Goal: Information Seeking & Learning: Learn about a topic

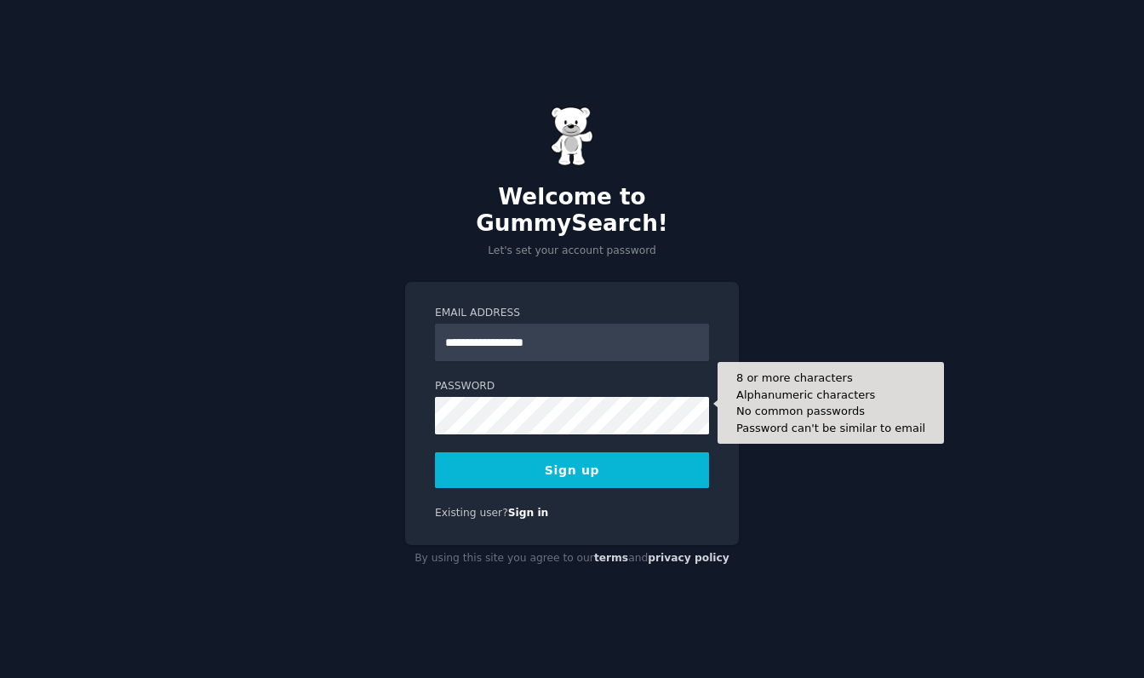
type input "**********"
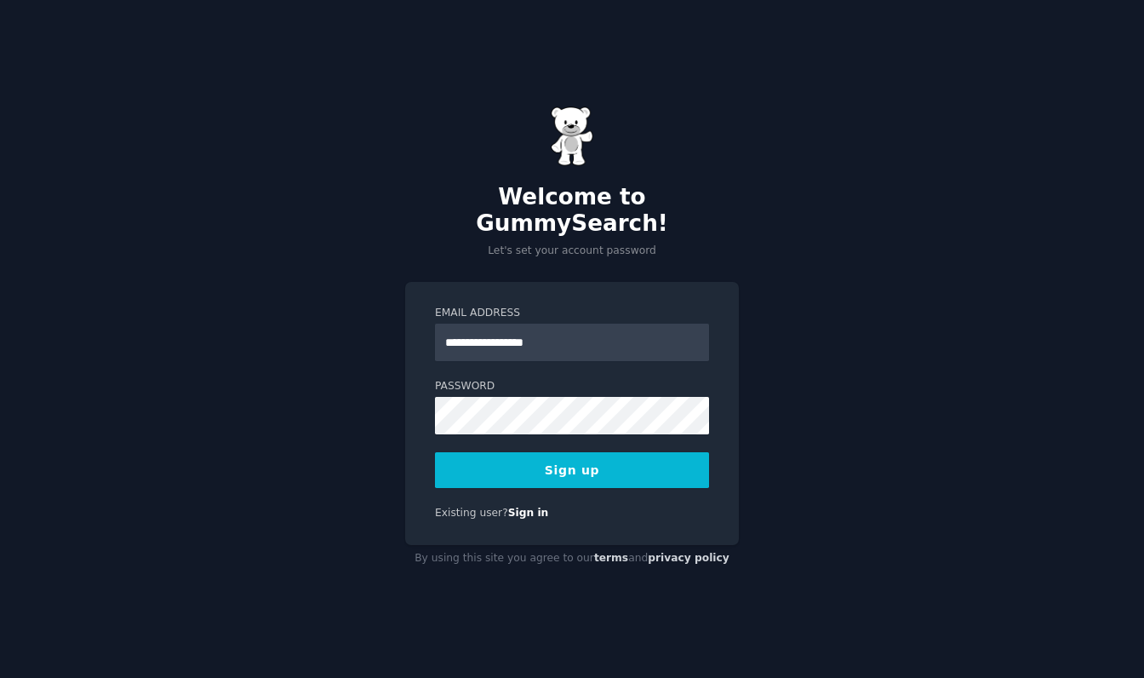
click at [633, 459] on button "Sign up" at bounding box center [572, 470] width 274 height 36
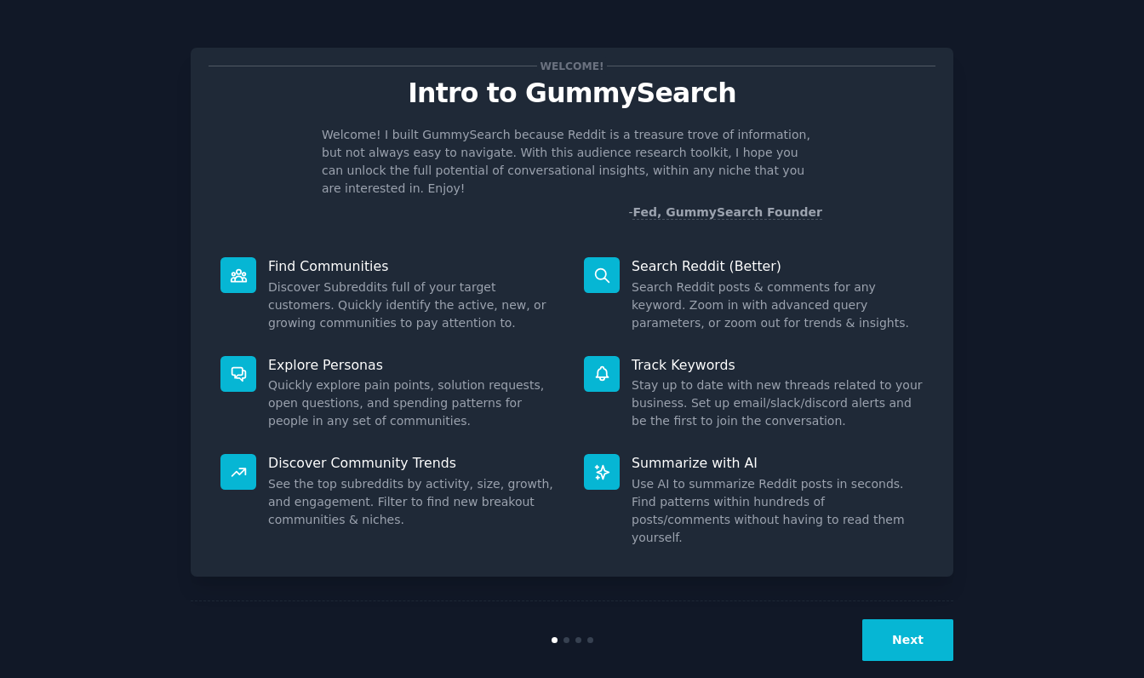
click at [925, 619] on button "Next" at bounding box center [907, 640] width 91 height 42
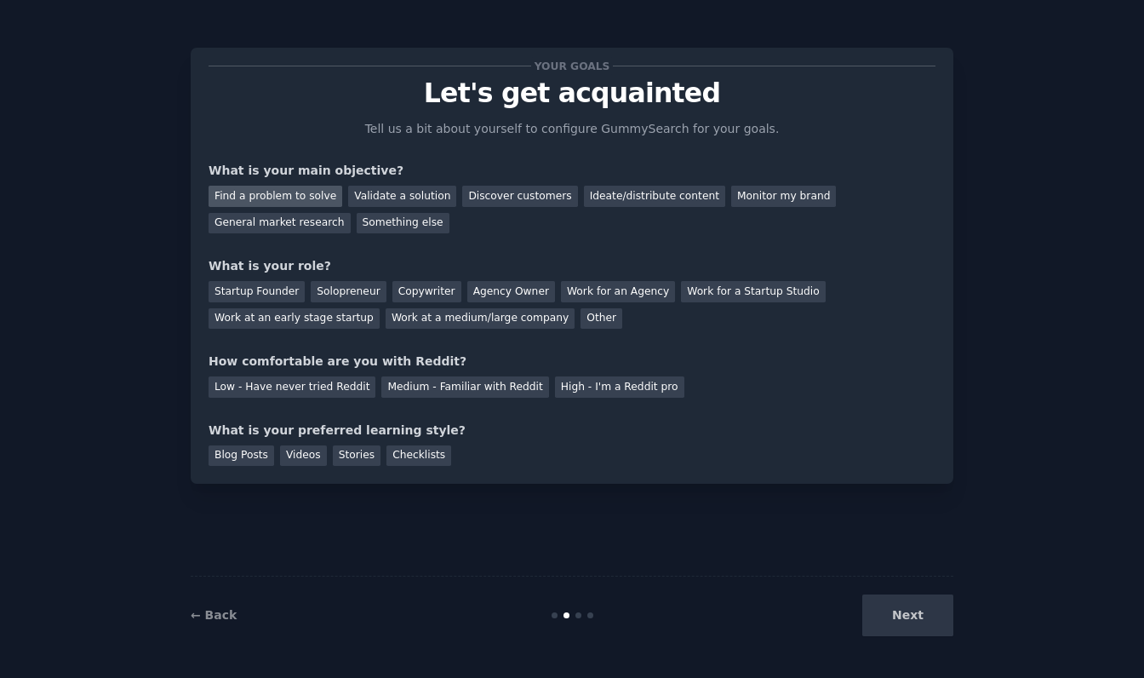
click at [312, 197] on div "Find a problem to solve" at bounding box center [276, 196] width 134 height 21
click at [595, 192] on div "Ideate/distribute content" at bounding box center [654, 196] width 141 height 21
click at [271, 198] on div "Find a problem to solve" at bounding box center [276, 196] width 134 height 21
click at [394, 311] on div "Work at a medium/large company" at bounding box center [480, 318] width 189 height 21
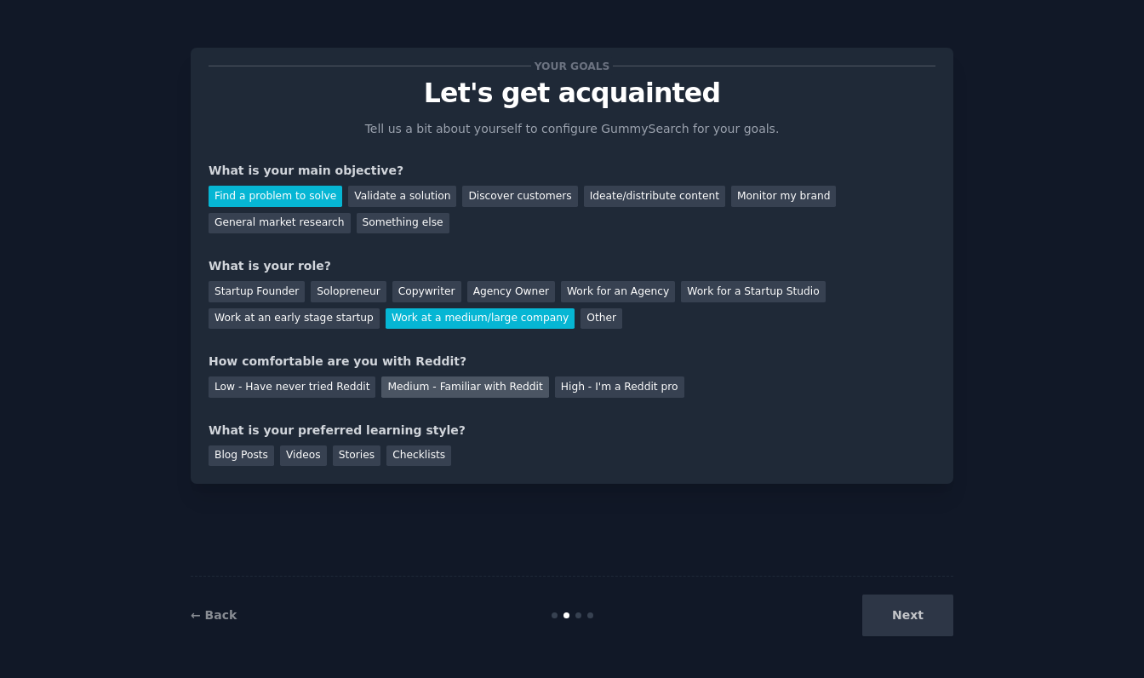
click at [410, 388] on div "Medium - Familiar with Reddit" at bounding box center [464, 386] width 167 height 21
click at [246, 451] on div "Blog Posts" at bounding box center [242, 455] width 66 height 21
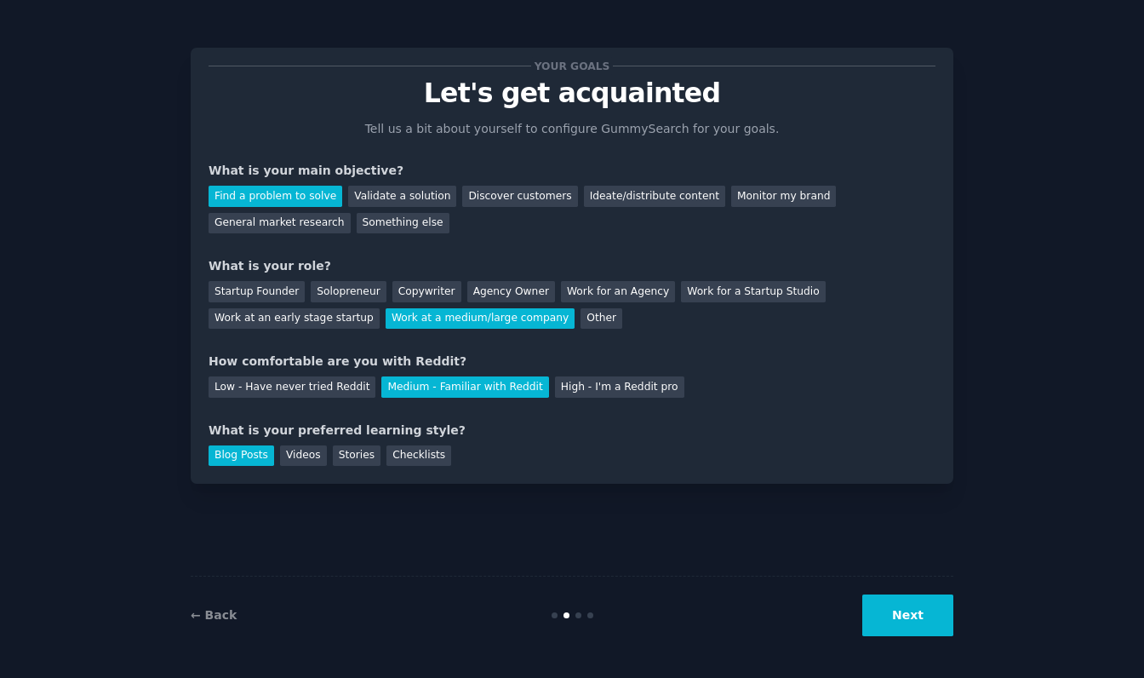
click at [914, 614] on button "Next" at bounding box center [907, 615] width 91 height 42
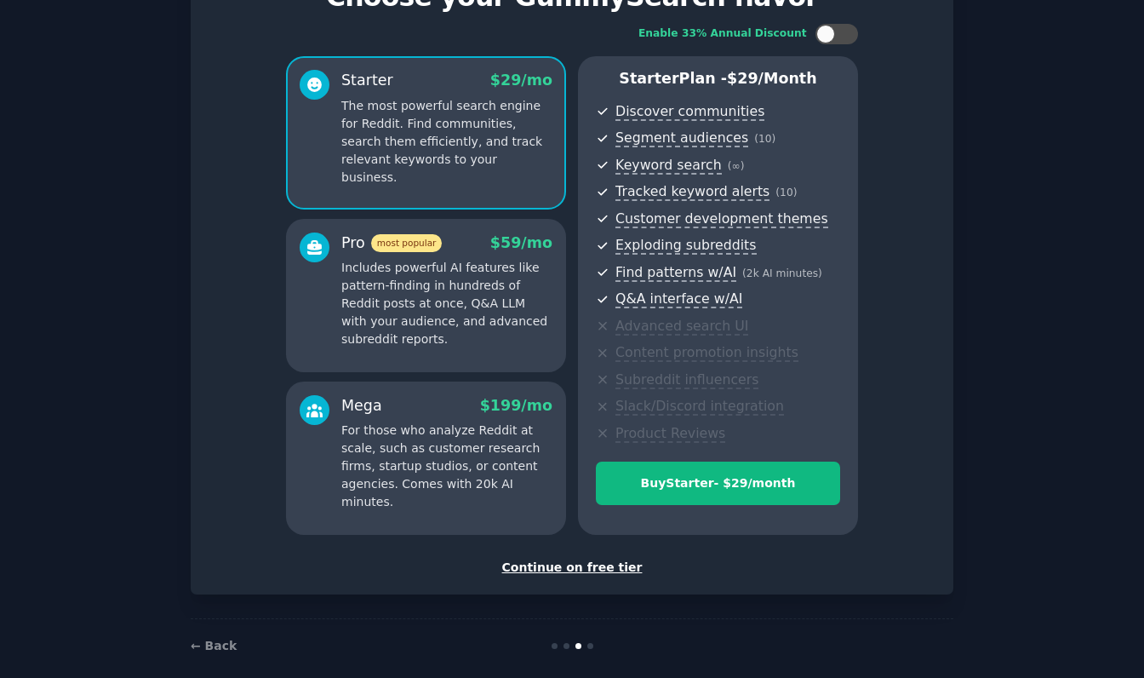
scroll to position [101, 0]
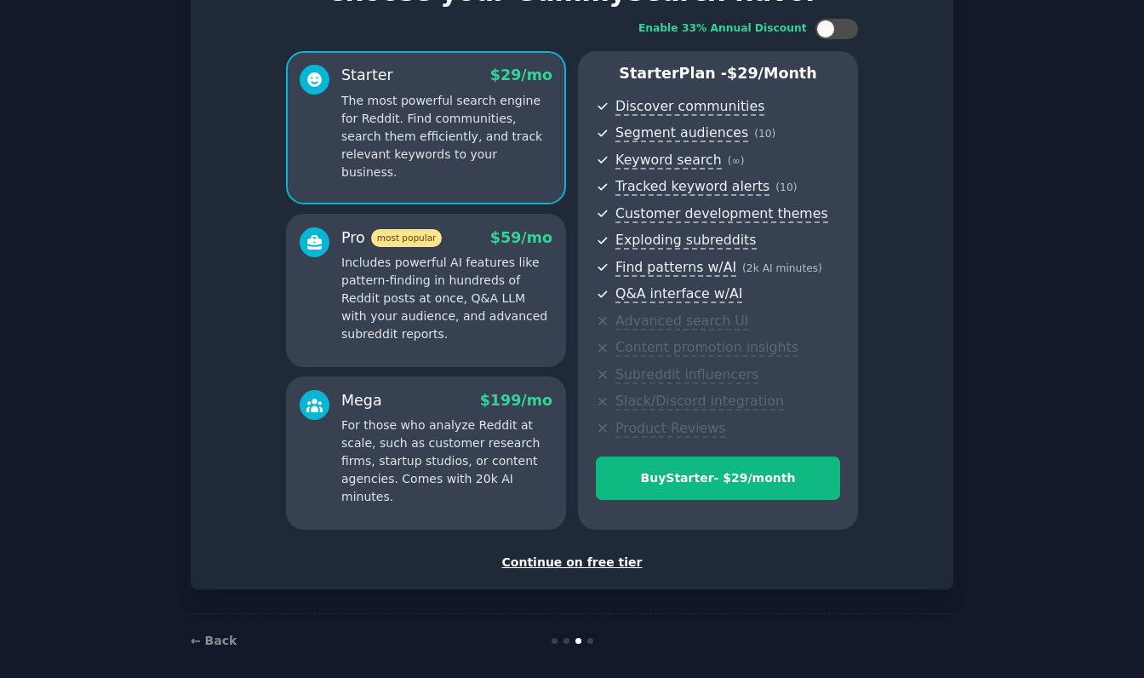
click at [591, 554] on div "Continue on free tier" at bounding box center [572, 562] width 727 height 18
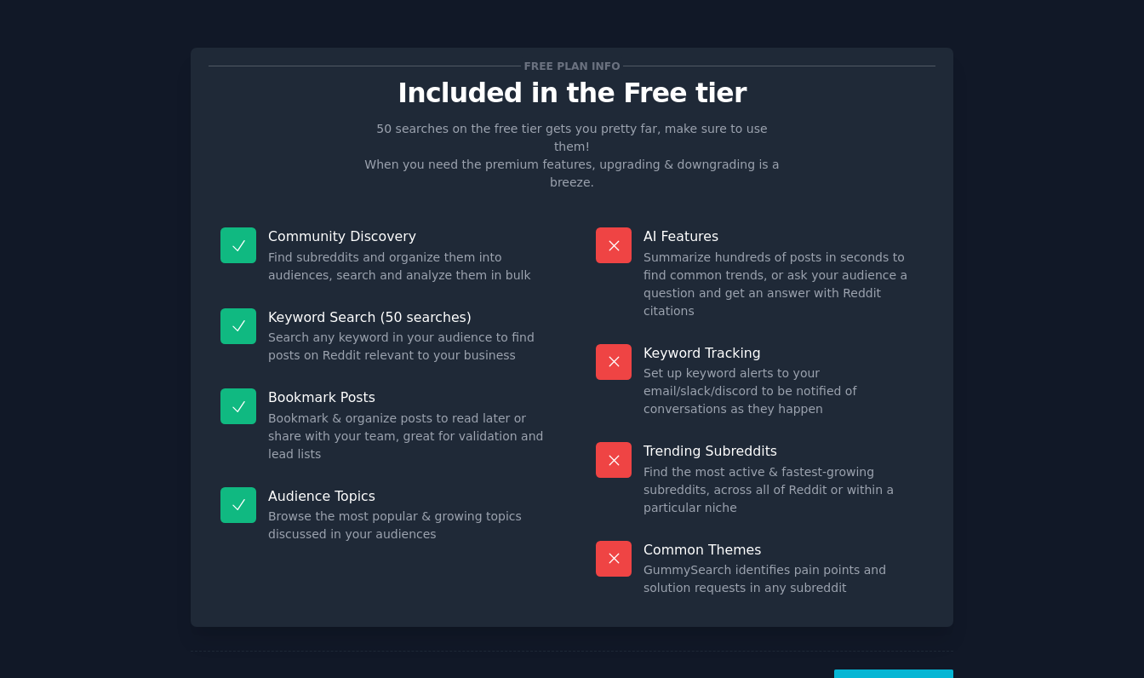
click at [939, 669] on button "Let's Go!" at bounding box center [893, 690] width 119 height 42
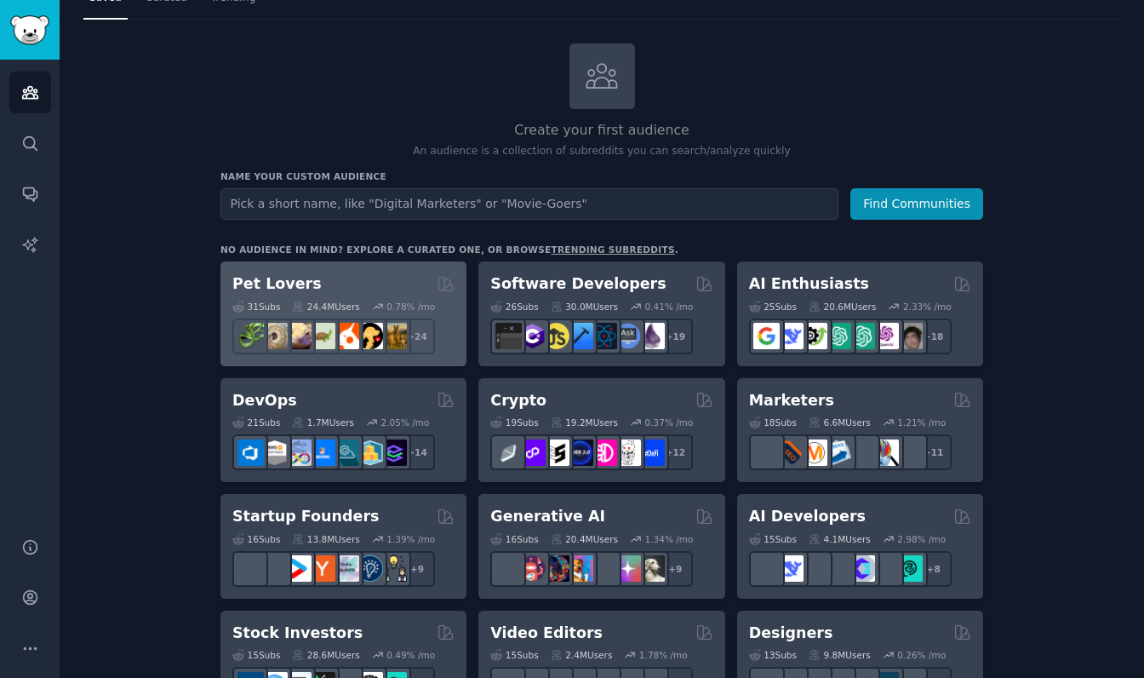
scroll to position [84, 0]
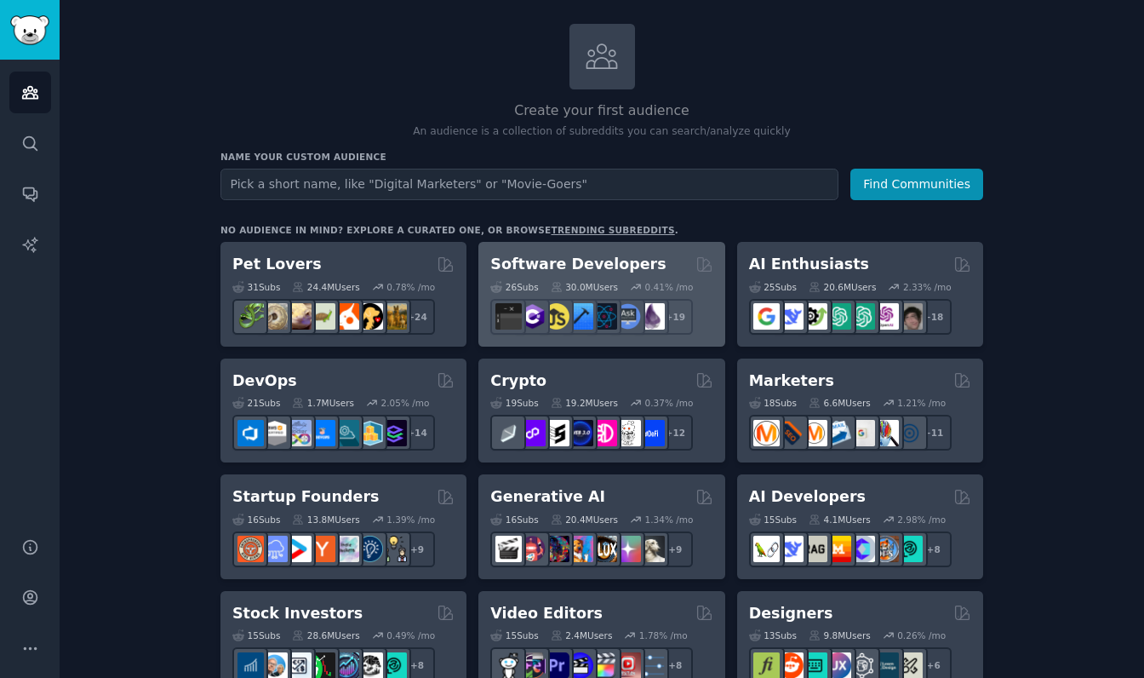
click at [535, 268] on h2 "Software Developers" at bounding box center [577, 264] width 175 height 21
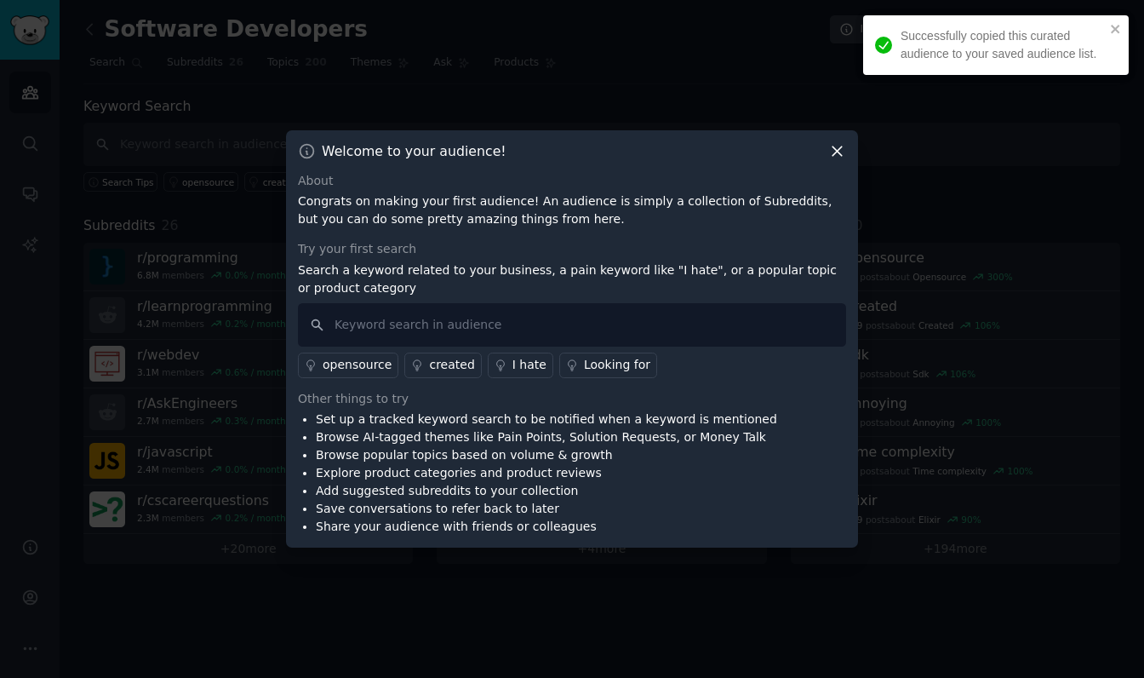
click at [843, 154] on icon at bounding box center [837, 151] width 18 height 18
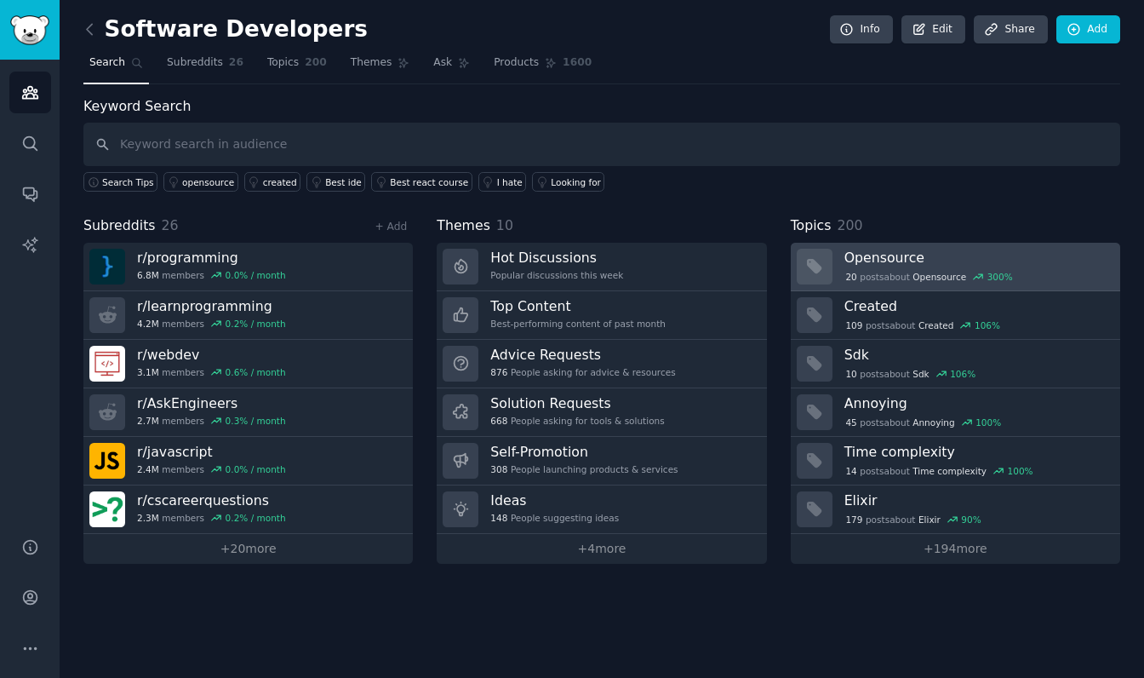
click at [946, 255] on h3 "Opensource" at bounding box center [977, 258] width 264 height 18
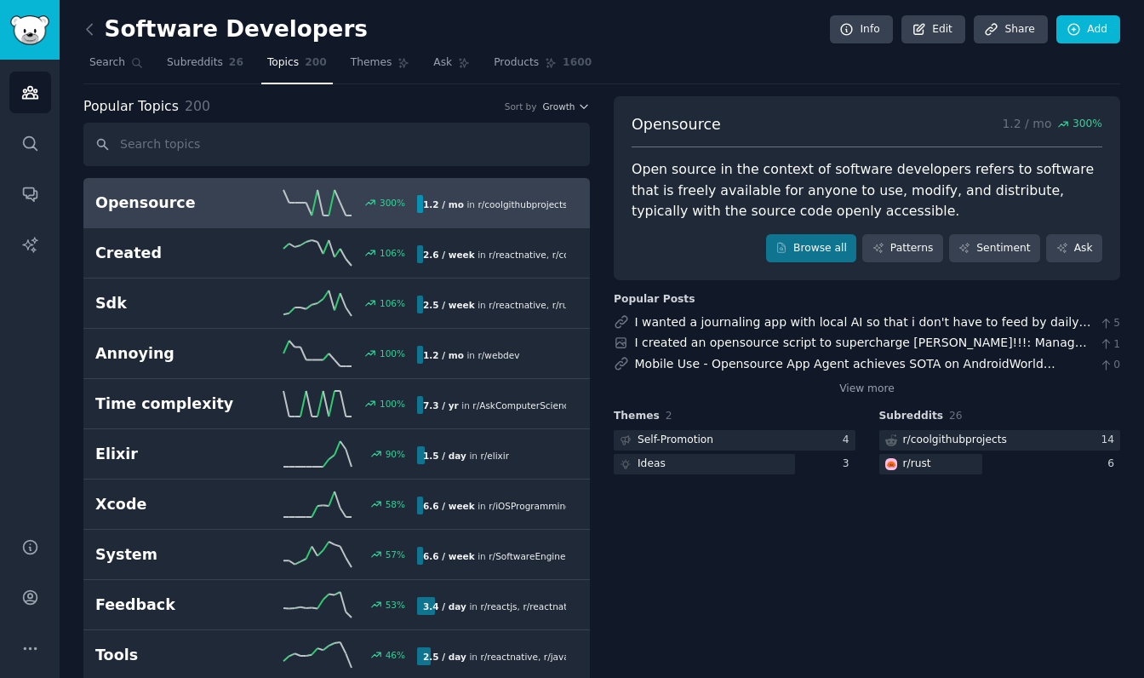
click at [245, 206] on h2 "Opensource" at bounding box center [175, 202] width 161 height 21
click at [802, 255] on link "Browse all" at bounding box center [811, 248] width 91 height 29
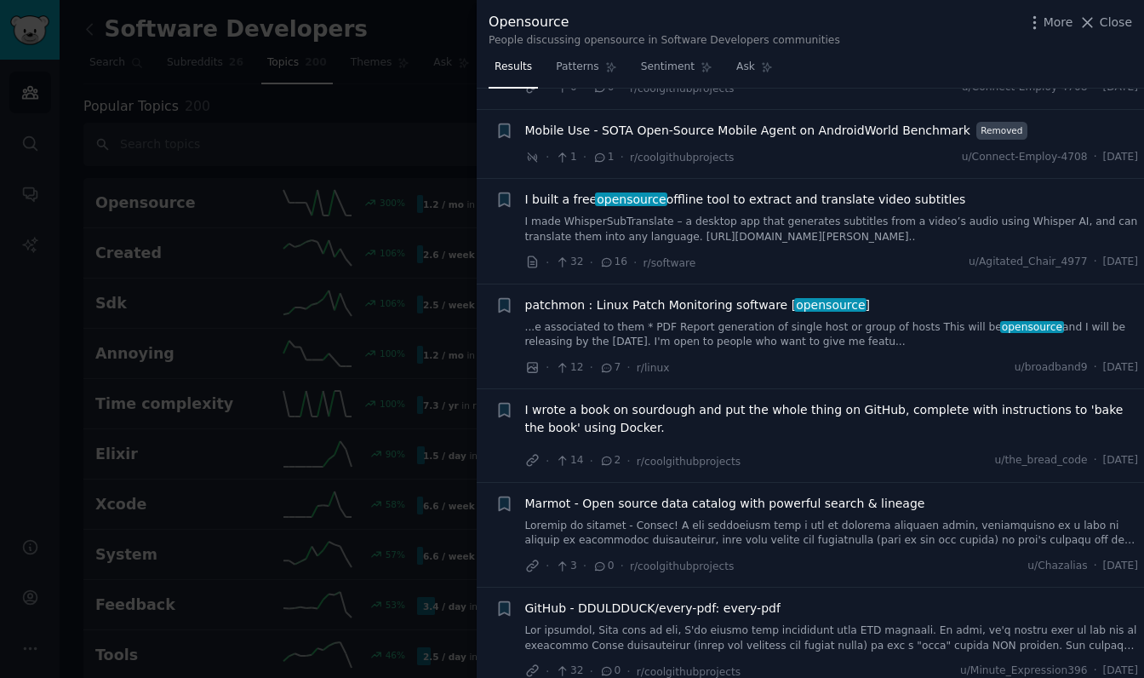
scroll to position [262, 0]
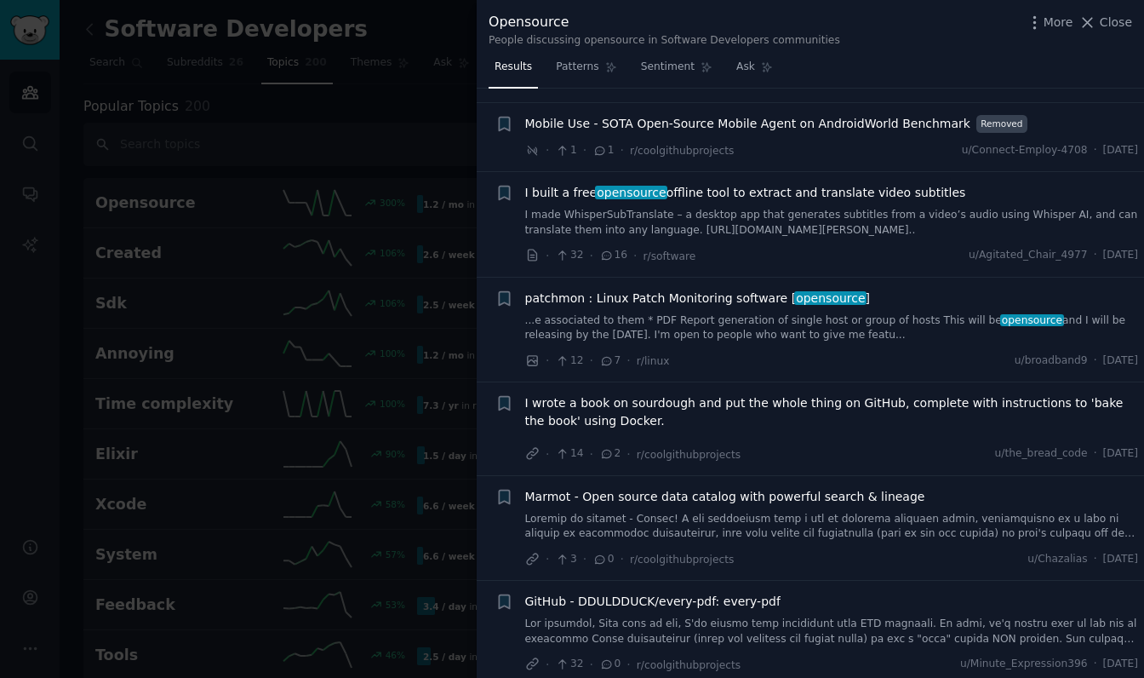
click at [1092, 33] on div "Opensource People discussing opensource in Software Developers communities More…" at bounding box center [811, 30] width 644 height 36
click at [1094, 20] on icon at bounding box center [1088, 23] width 18 height 18
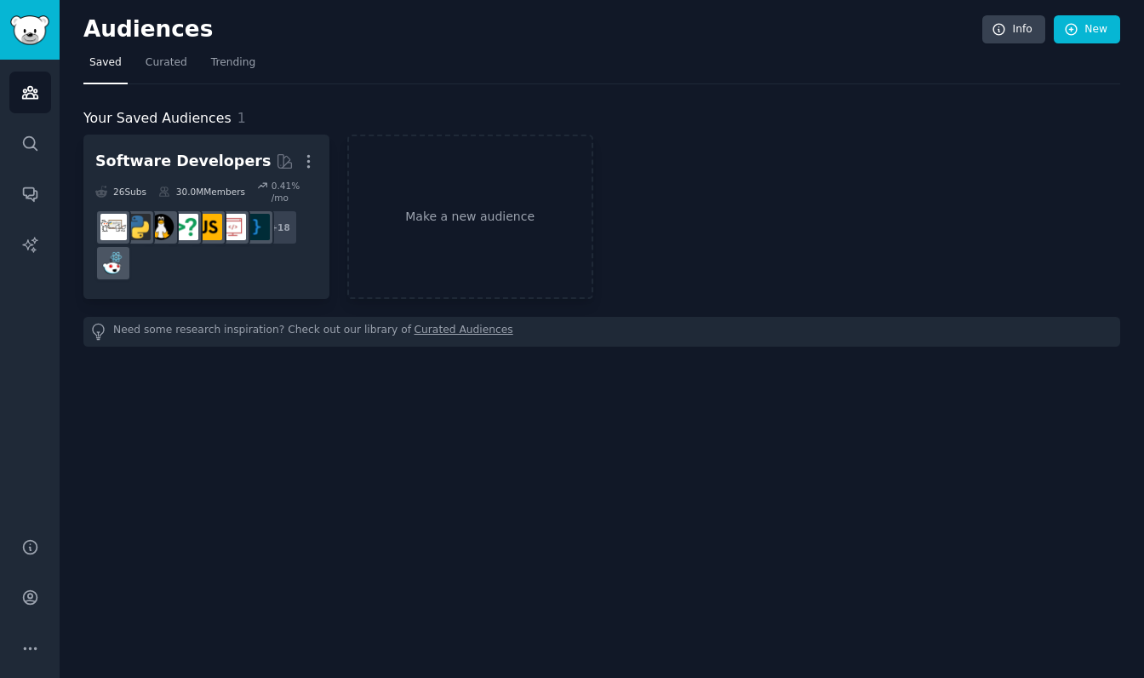
click at [49, 31] on img "Sidebar" at bounding box center [29, 30] width 39 height 30
click at [31, 32] on img "Sidebar" at bounding box center [29, 30] width 39 height 30
click at [36, 93] on icon "Sidebar" at bounding box center [29, 93] width 15 height 12
click at [36, 152] on link "Search" at bounding box center [30, 144] width 42 height 42
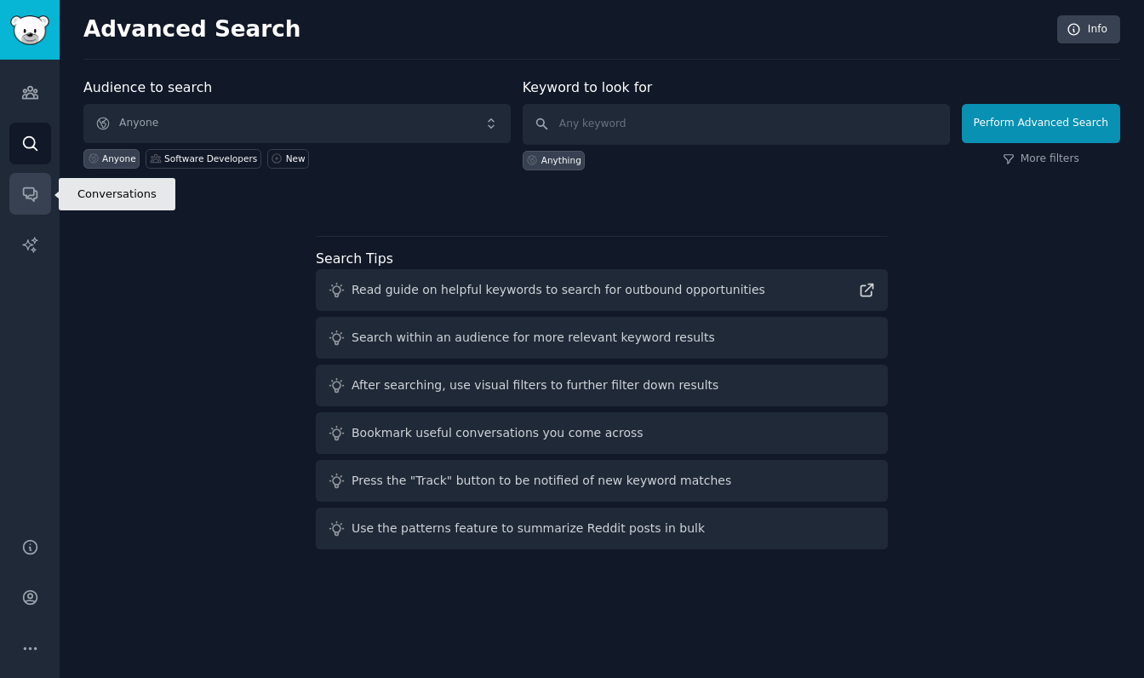
click at [38, 212] on link "Conversations" at bounding box center [30, 194] width 42 height 42
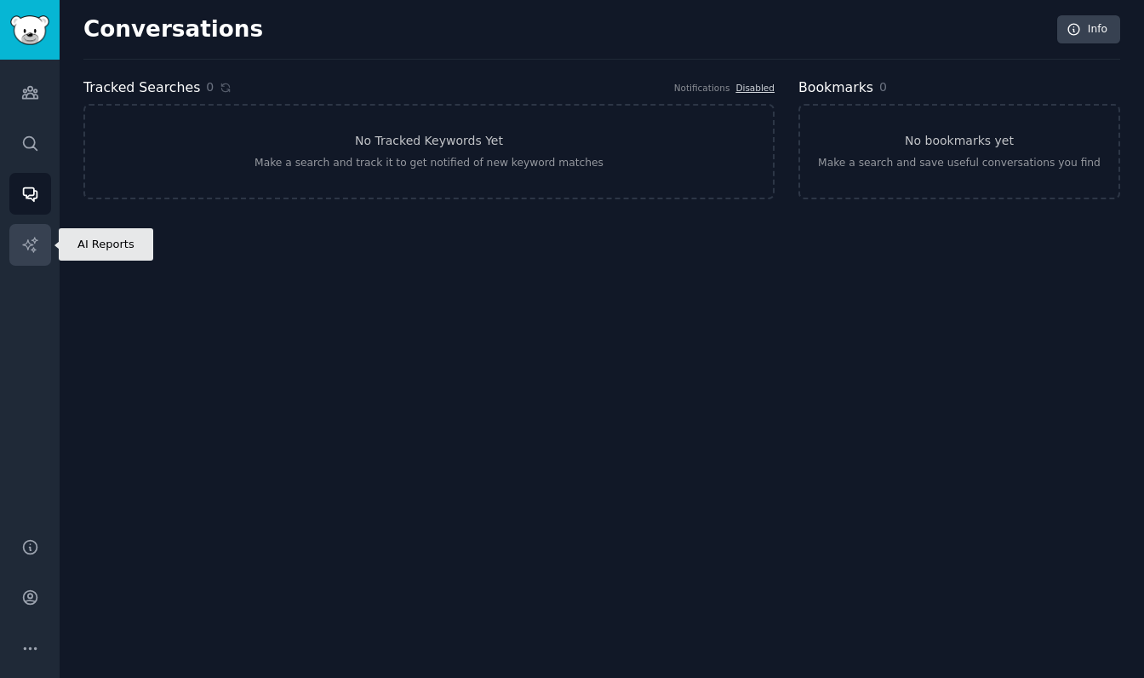
click at [39, 238] on link "AI Reports" at bounding box center [30, 245] width 42 height 42
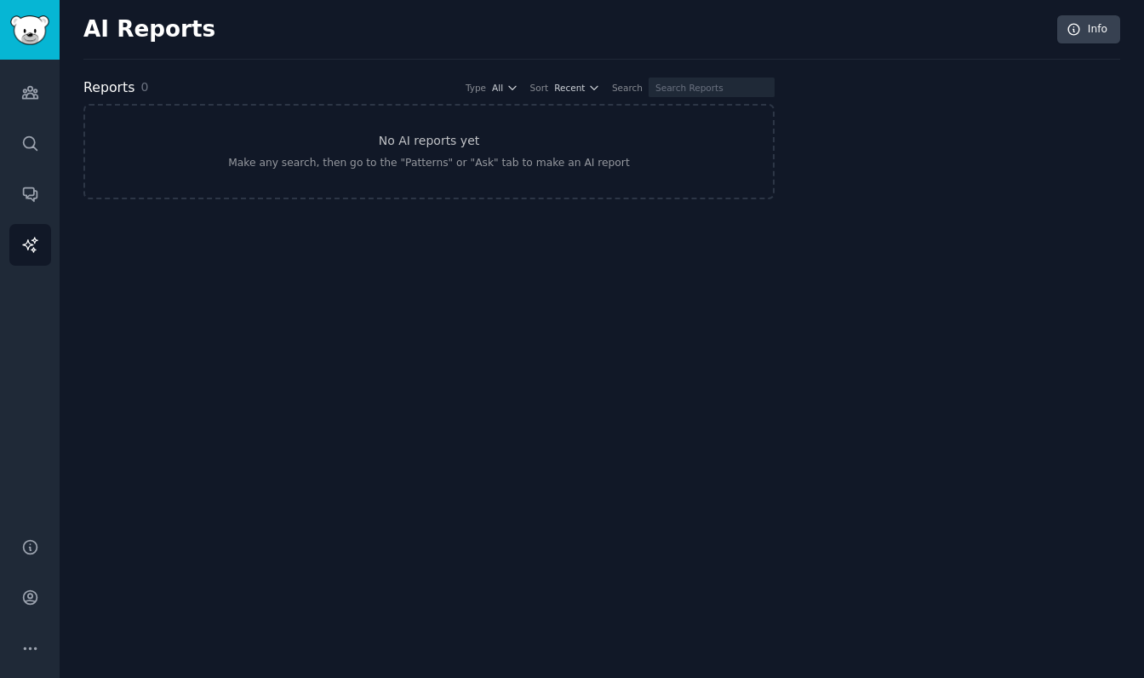
click at [27, 35] on img "Sidebar" at bounding box center [29, 30] width 39 height 30
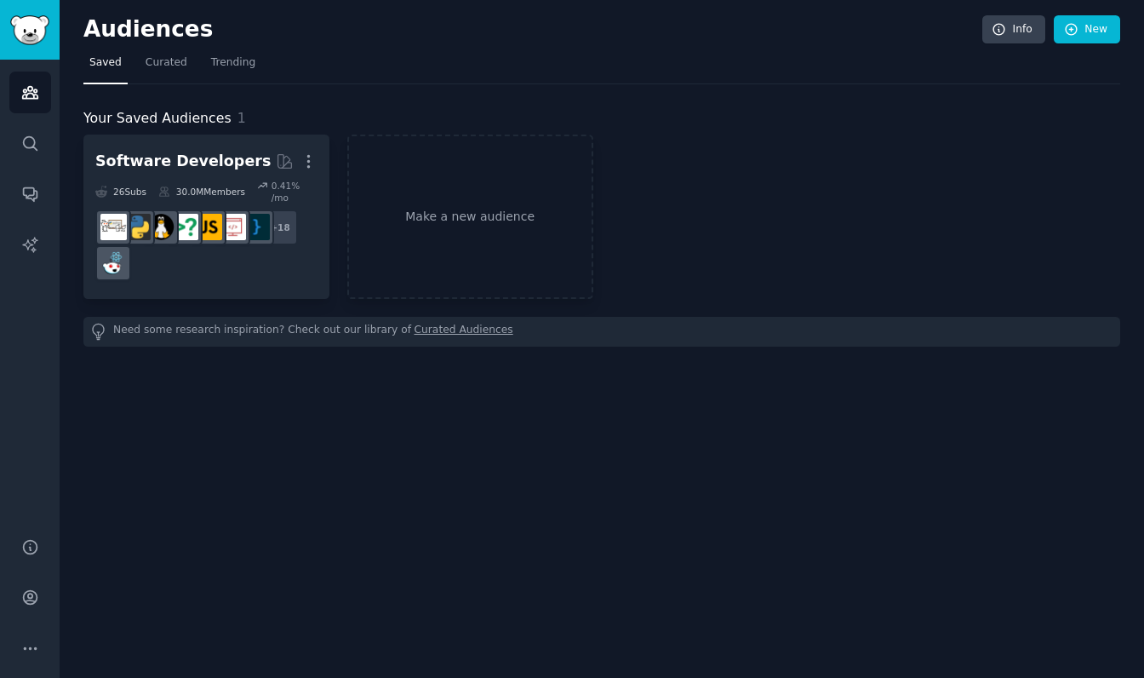
click at [27, 35] on img "Sidebar" at bounding box center [29, 30] width 39 height 30
click at [440, 205] on link "Make a new audience" at bounding box center [470, 217] width 246 height 164
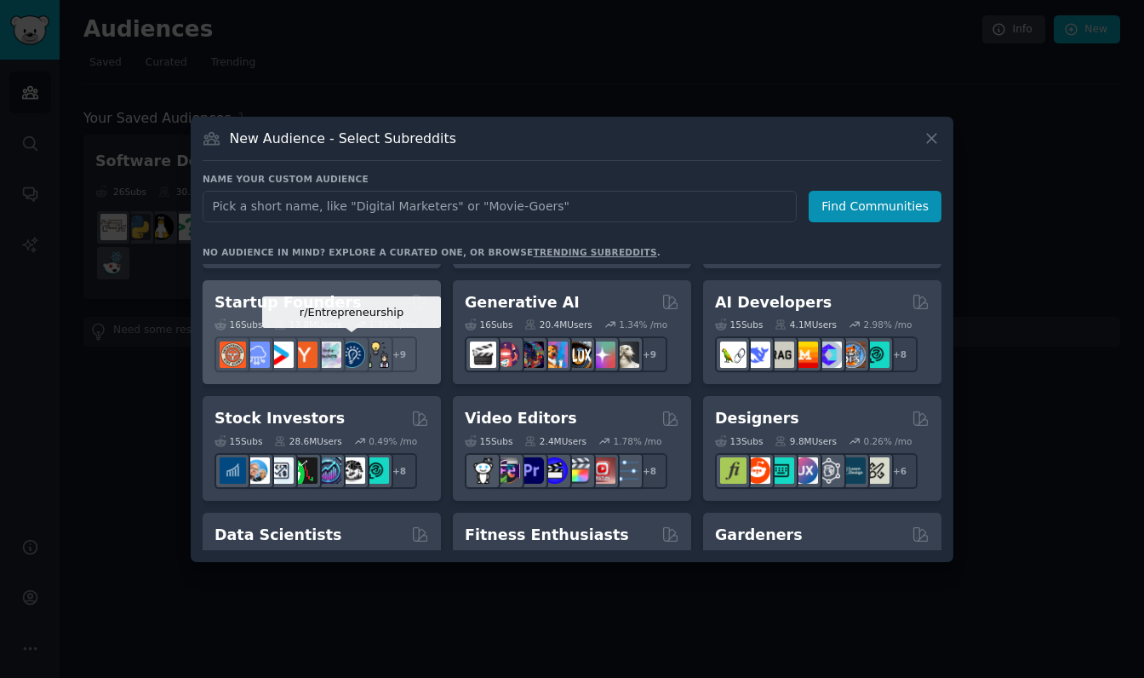
scroll to position [218, 0]
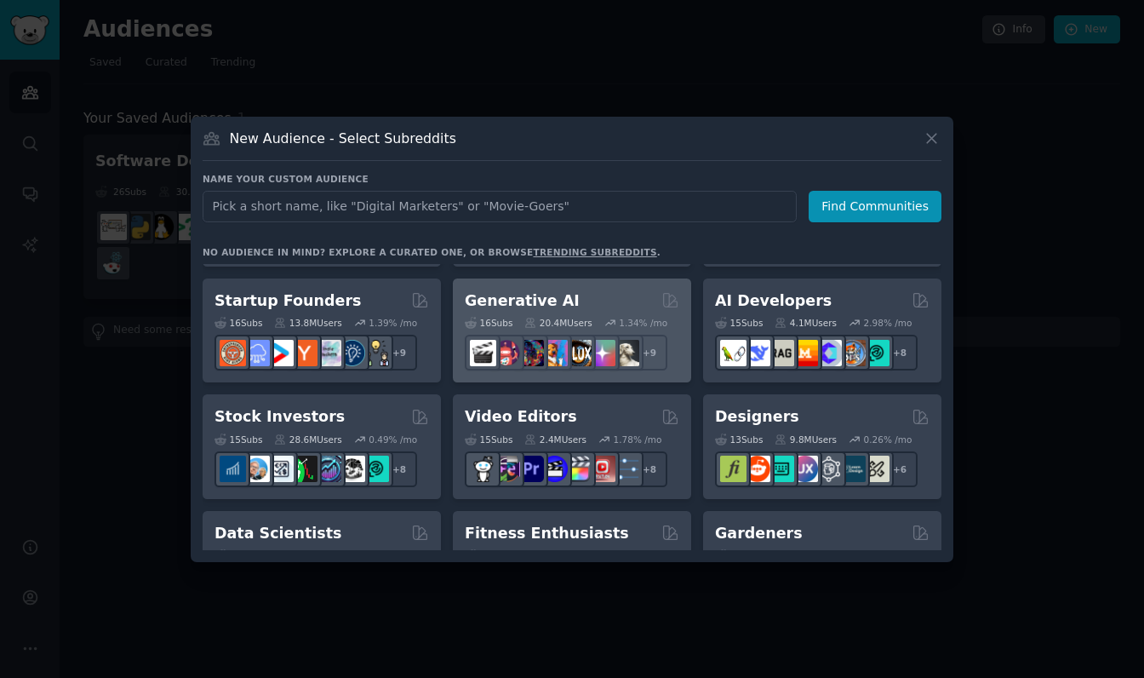
click at [513, 308] on h2 "Generative AI" at bounding box center [522, 300] width 115 height 21
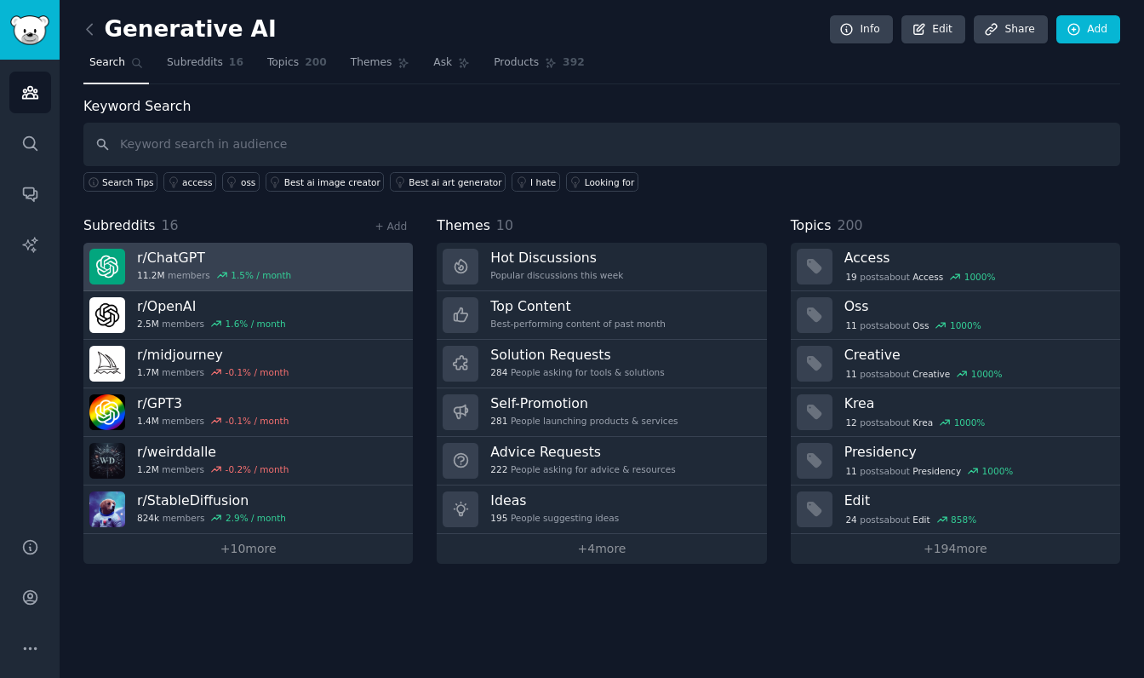
click at [185, 276] on div "11.2M members 1.5 % / month" at bounding box center [214, 275] width 154 height 12
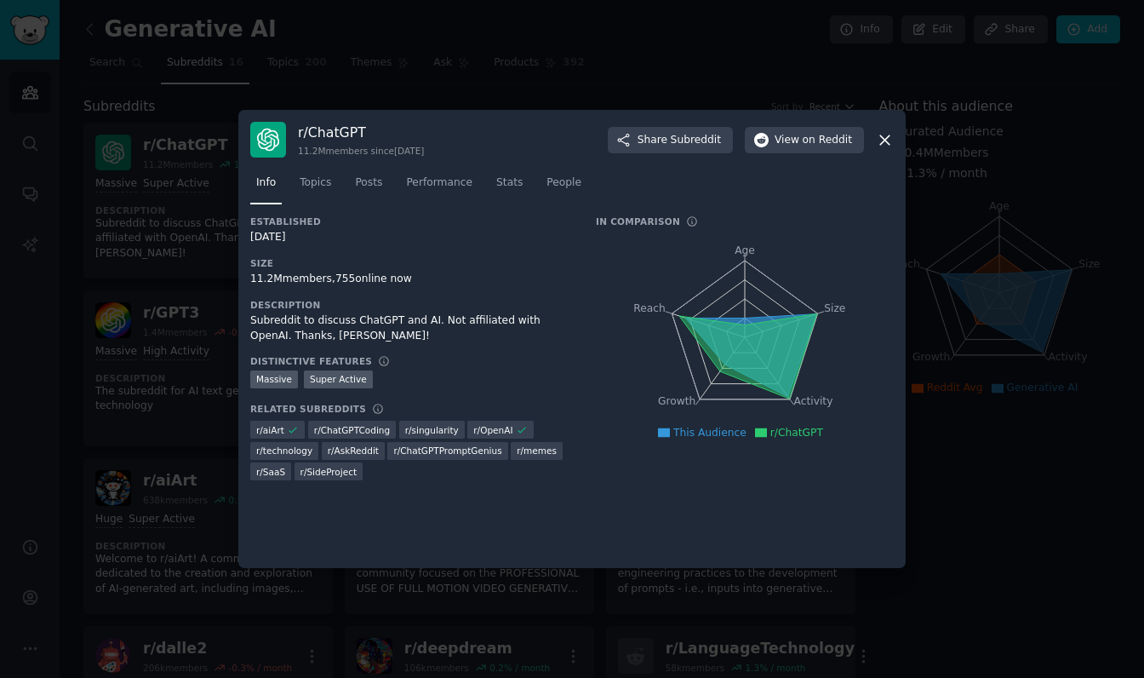
click at [881, 140] on icon at bounding box center [885, 140] width 18 height 18
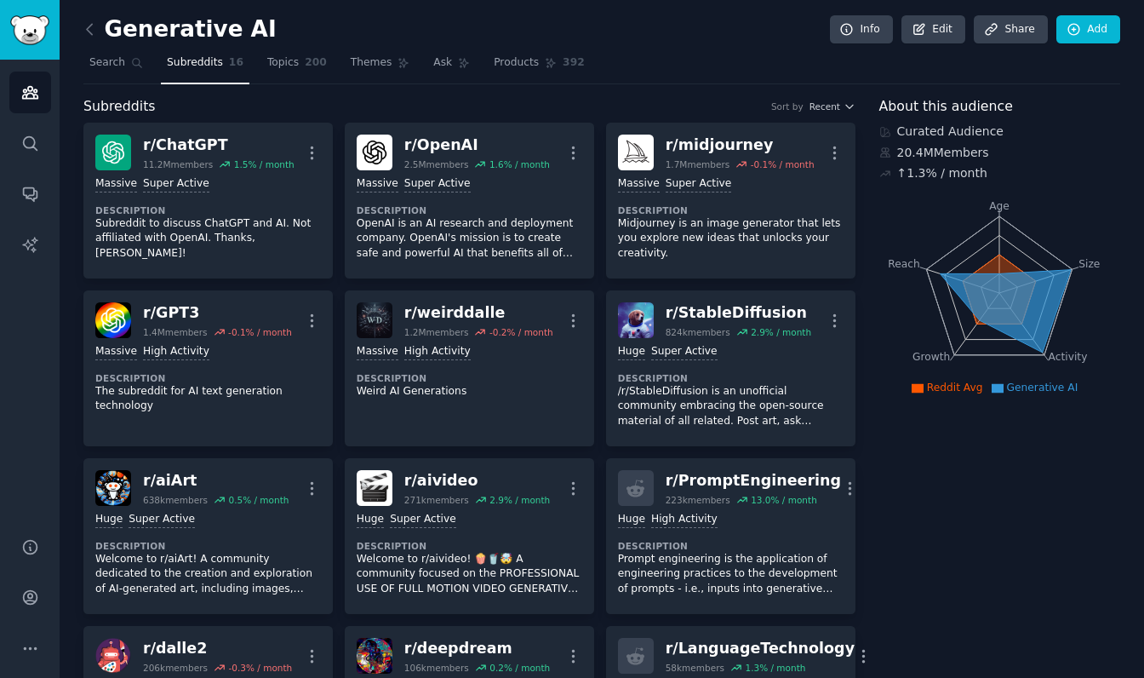
click at [28, 20] on img "Sidebar" at bounding box center [29, 30] width 39 height 30
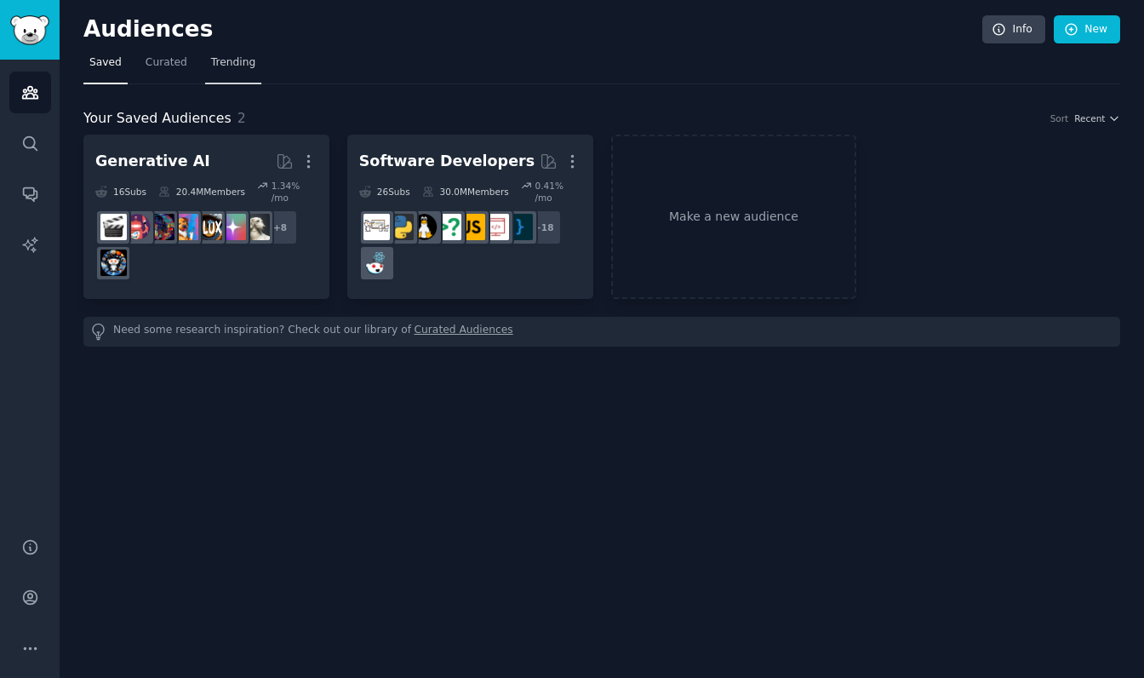
click at [234, 64] on span "Trending" at bounding box center [233, 62] width 44 height 15
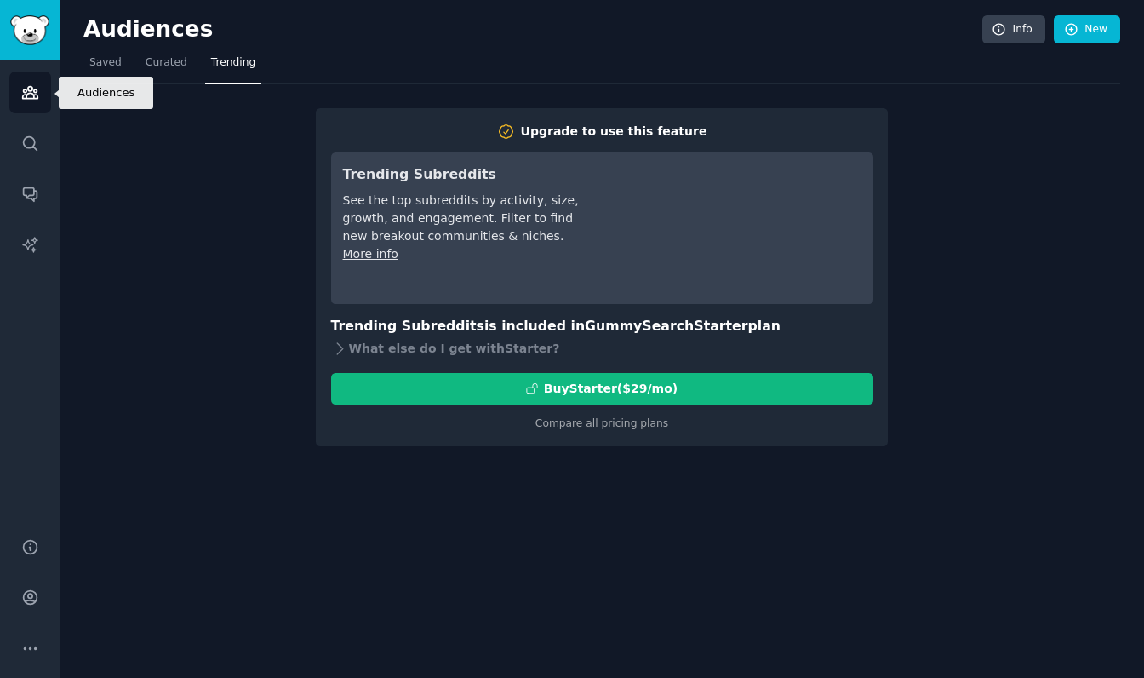
click at [34, 93] on icon "Sidebar" at bounding box center [30, 92] width 18 height 18
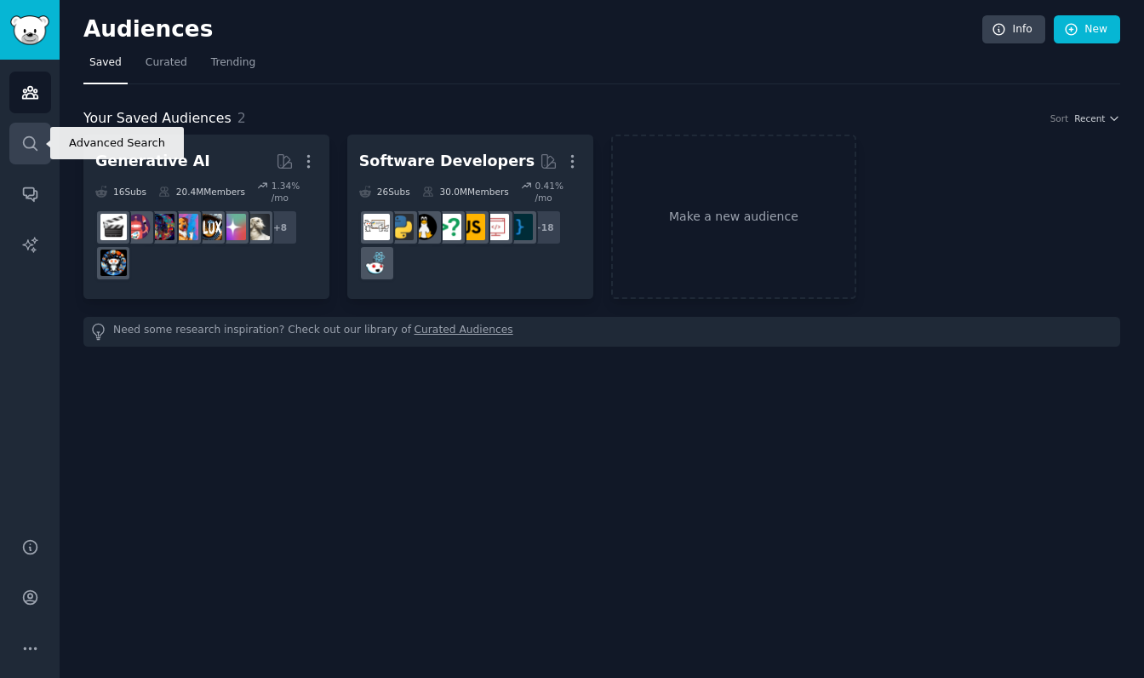
click at [26, 147] on icon "Sidebar" at bounding box center [30, 143] width 14 height 14
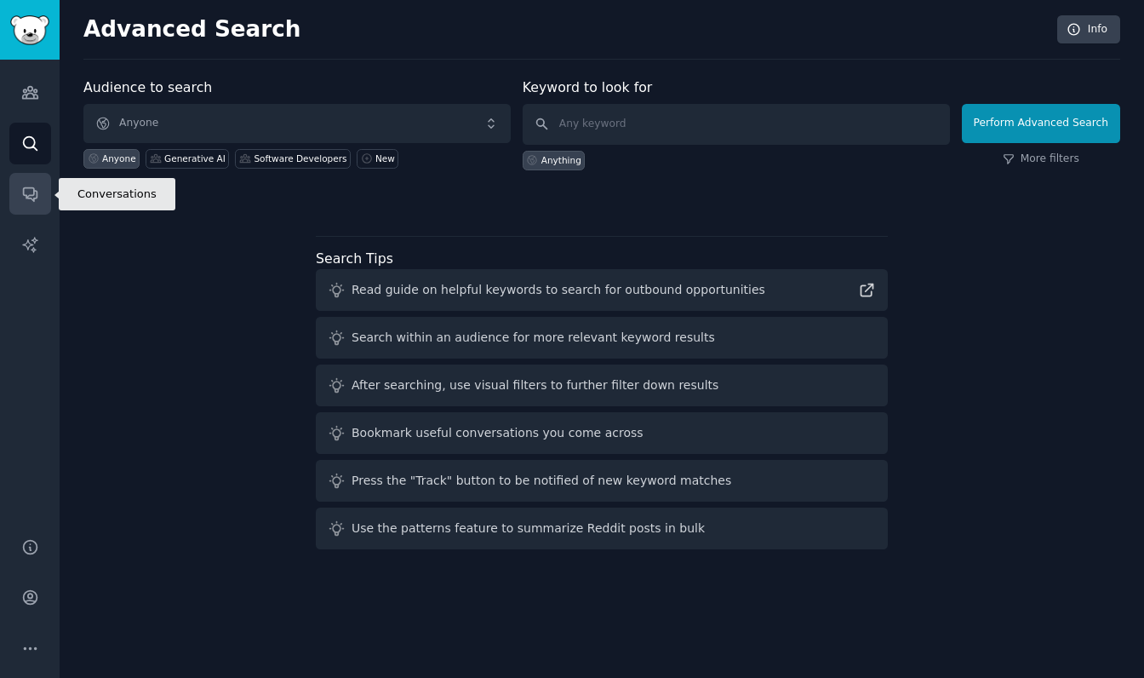
click at [35, 188] on icon "Sidebar" at bounding box center [30, 194] width 18 height 18
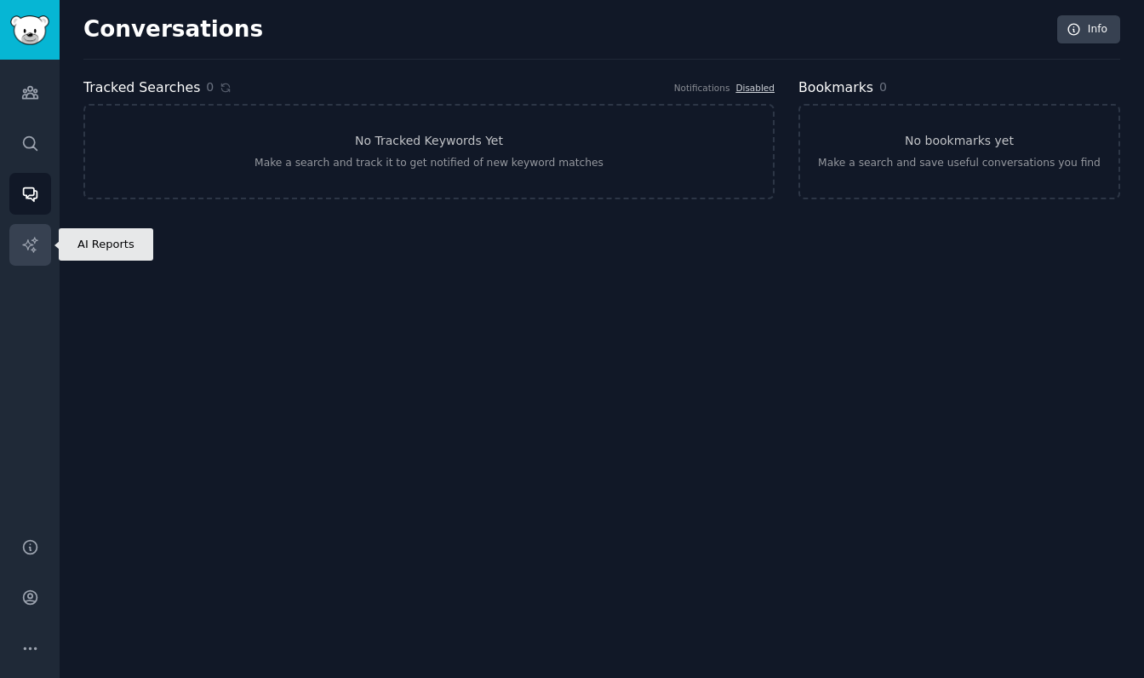
click at [31, 236] on icon "Sidebar" at bounding box center [30, 245] width 18 height 18
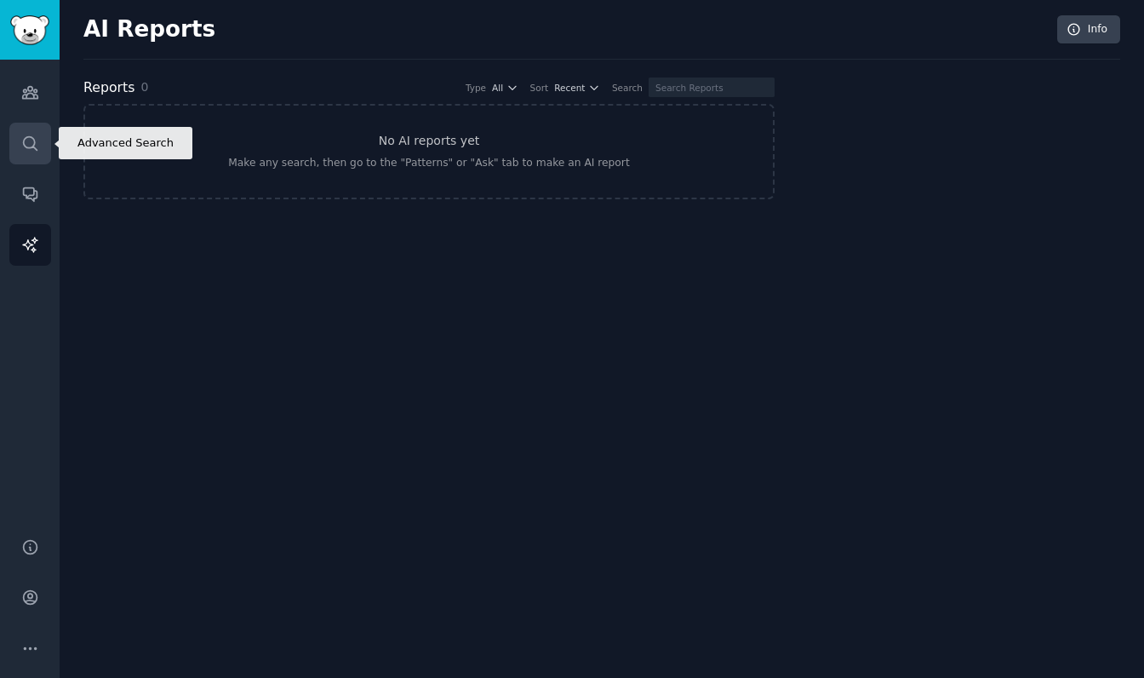
click at [29, 137] on icon "Sidebar" at bounding box center [30, 143] width 14 height 14
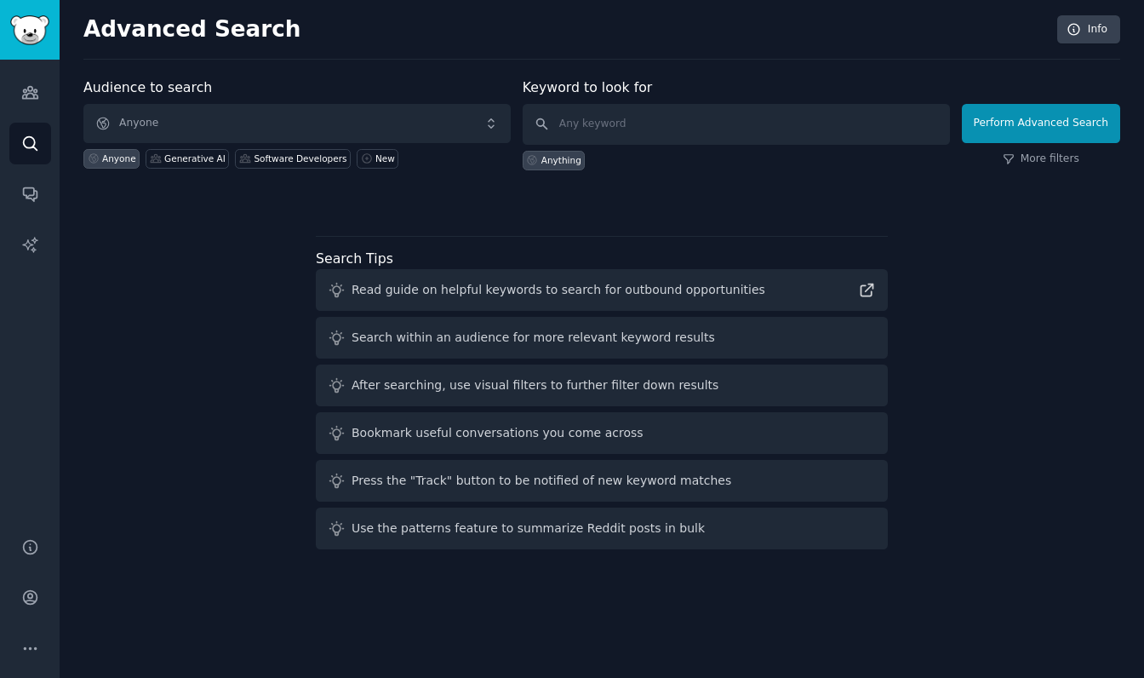
click at [163, 120] on span "Anyone" at bounding box center [296, 123] width 427 height 39
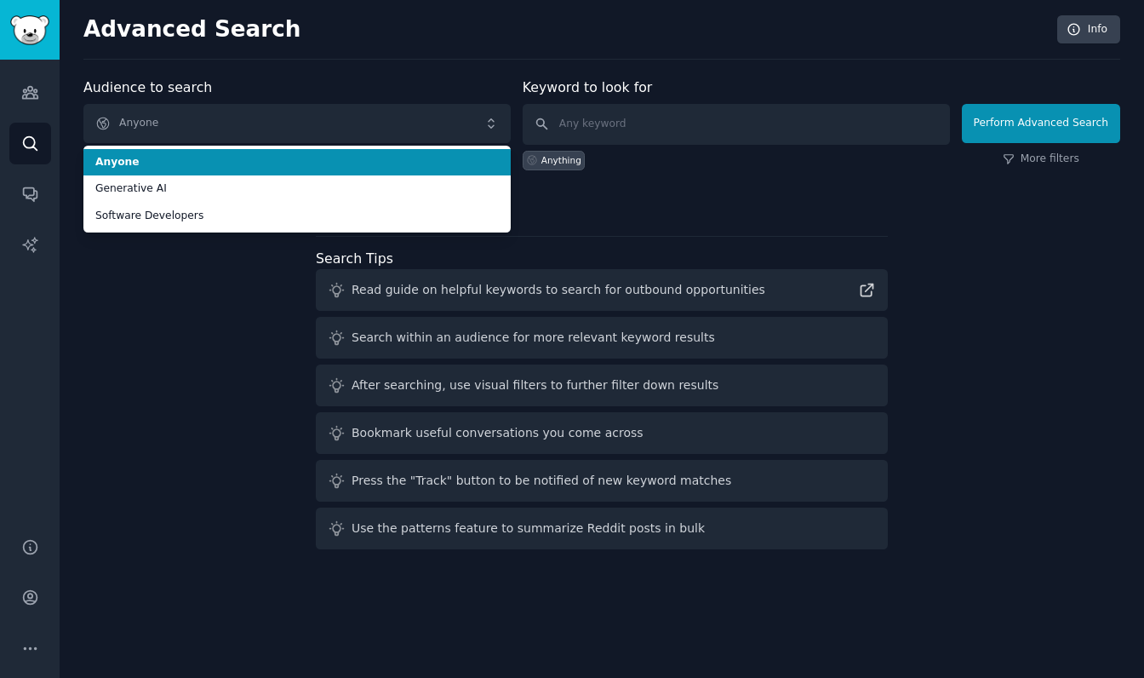
click at [25, 27] on img "Sidebar" at bounding box center [29, 30] width 39 height 30
